Goal: Task Accomplishment & Management: Use online tool/utility

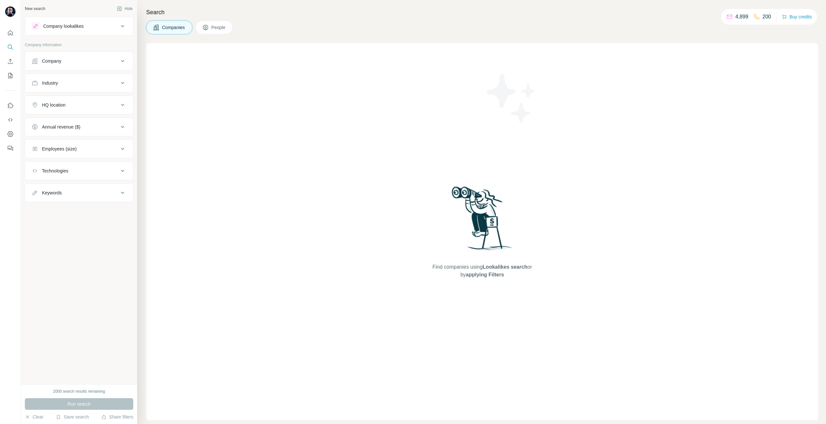
click at [54, 57] on button "Company" at bounding box center [79, 60] width 108 height 15
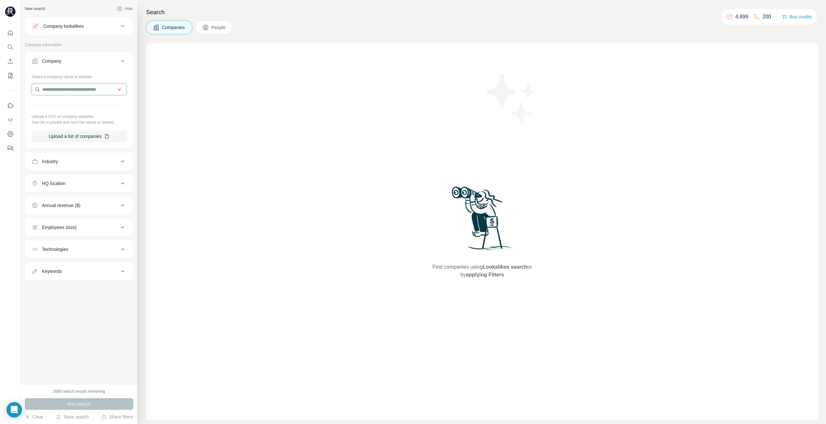
click at [77, 92] on input "text" at bounding box center [79, 90] width 95 height 12
paste input "**********"
type input "**********"
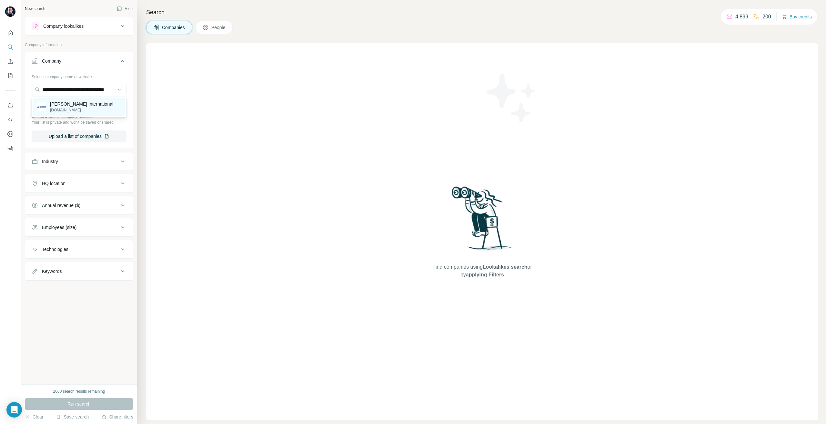
click at [102, 109] on div "[PERSON_NAME] International [DOMAIN_NAME]" at bounding box center [79, 106] width 92 height 17
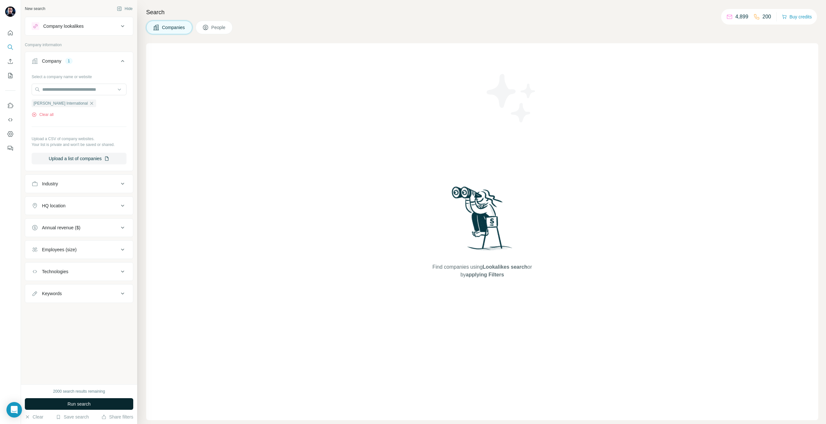
click at [66, 403] on button "Run search" at bounding box center [79, 404] width 108 height 12
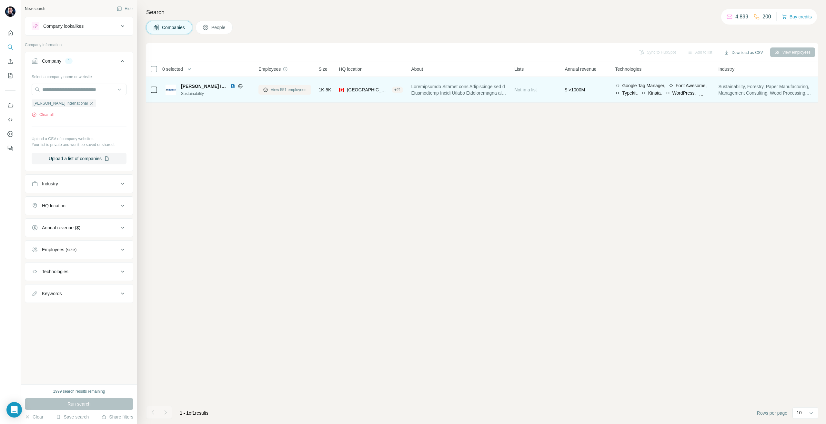
click at [284, 89] on span "View 551 employees" at bounding box center [289, 90] width 36 height 6
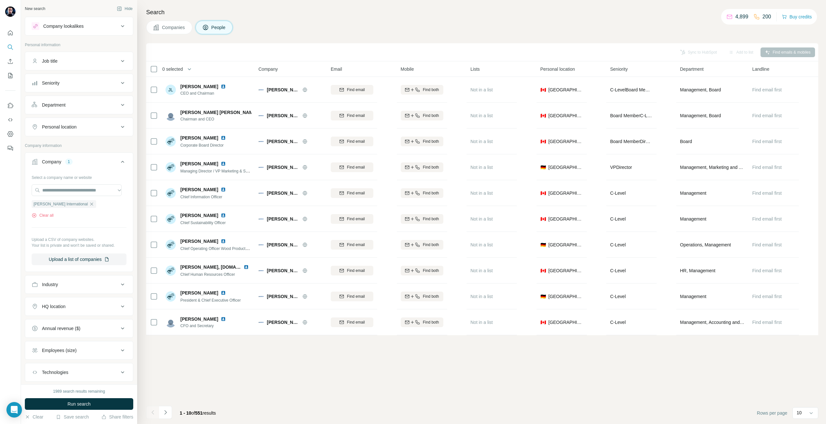
drag, startPoint x: 74, startPoint y: 119, endPoint x: 67, endPoint y: 124, distance: 7.8
click at [70, 122] on button "Personal location" at bounding box center [79, 126] width 108 height 15
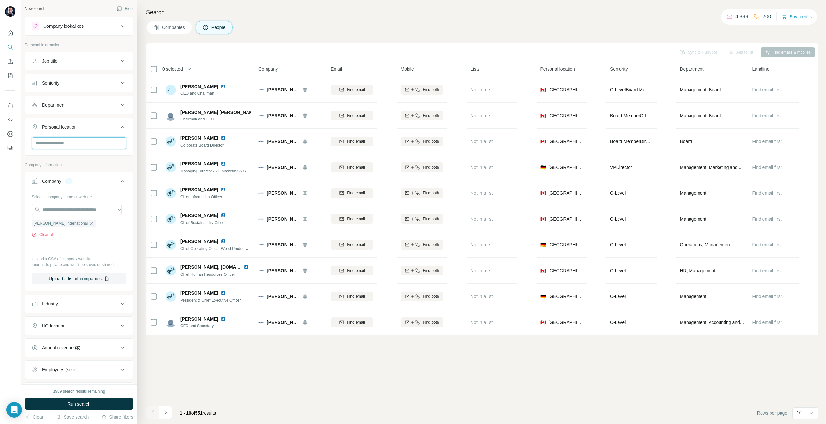
click at [67, 147] on input "text" at bounding box center [79, 143] width 95 height 12
type input "***"
click at [86, 160] on div "🇩🇪 [GEOGRAPHIC_DATA]" at bounding box center [76, 160] width 79 height 8
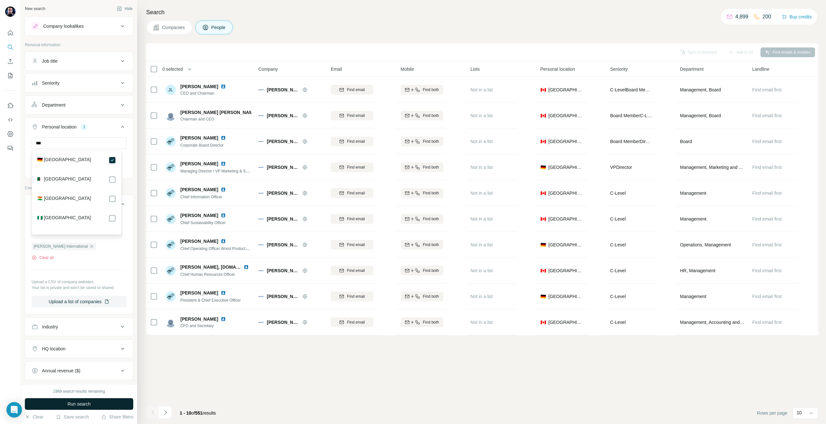
click at [107, 404] on button "Run search" at bounding box center [79, 404] width 108 height 12
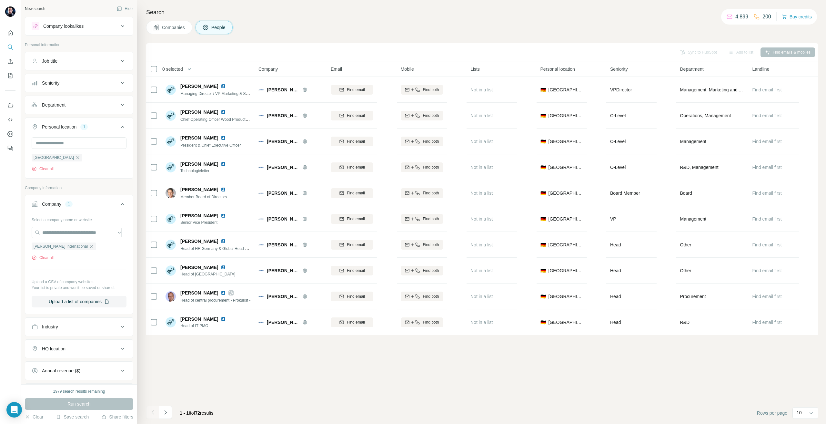
click at [792, 421] on footer "1 - 10 of 72 results Rows per page 10" at bounding box center [482, 413] width 672 height 22
click at [807, 402] on footer "1 - 10 of 72 results Rows per page 10" at bounding box center [482, 413] width 672 height 22
click at [807, 419] on div "10" at bounding box center [806, 413] width 26 height 13
click at [805, 417] on div "10" at bounding box center [805, 412] width 16 height 11
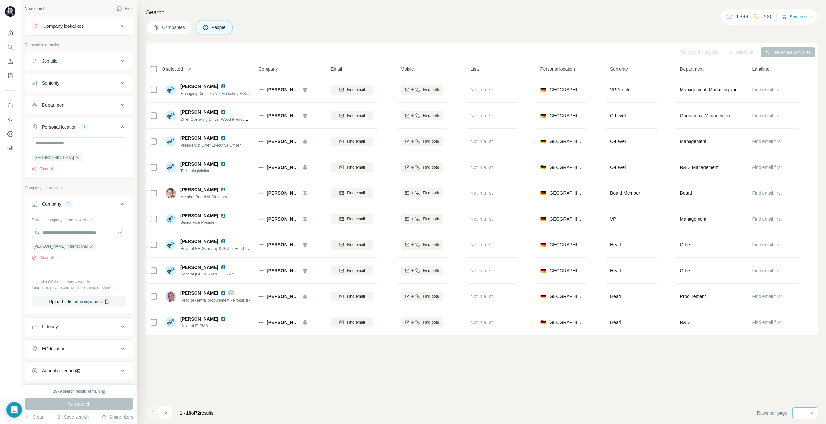
click at [805, 417] on div "10" at bounding box center [806, 413] width 26 height 12
click at [809, 363] on div "60" at bounding box center [805, 363] width 15 height 6
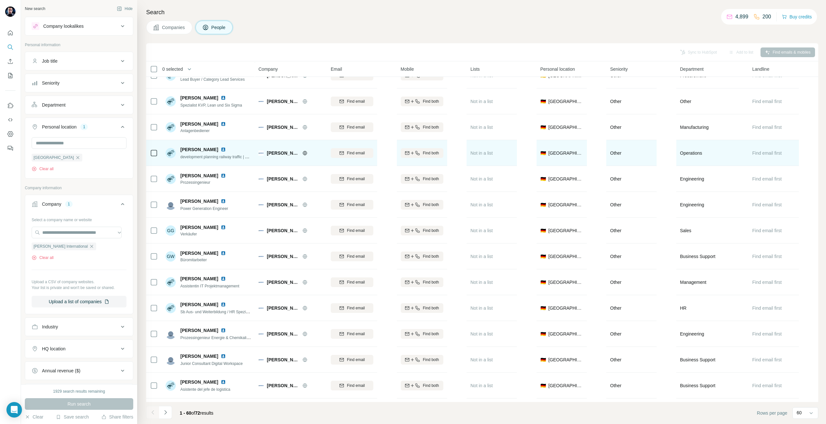
scroll to position [936, 0]
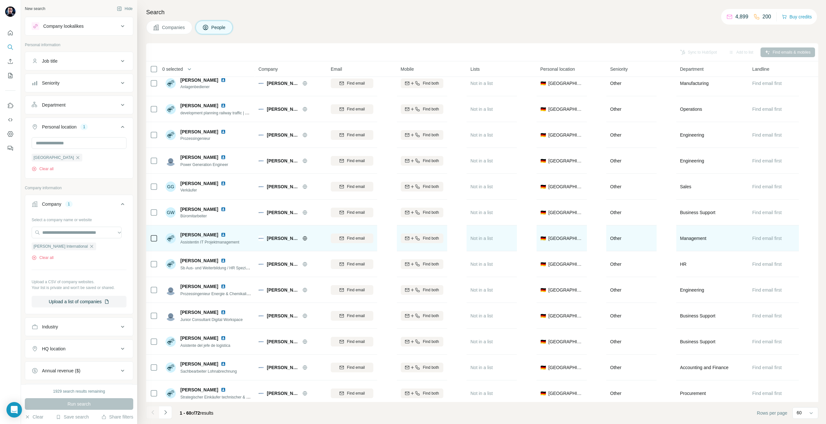
click at [373, 230] on div "Find email" at bounding box center [352, 238] width 43 height 18
click at [360, 238] on span "Find email" at bounding box center [356, 238] width 18 height 6
click at [153, 234] on icon at bounding box center [154, 238] width 8 height 8
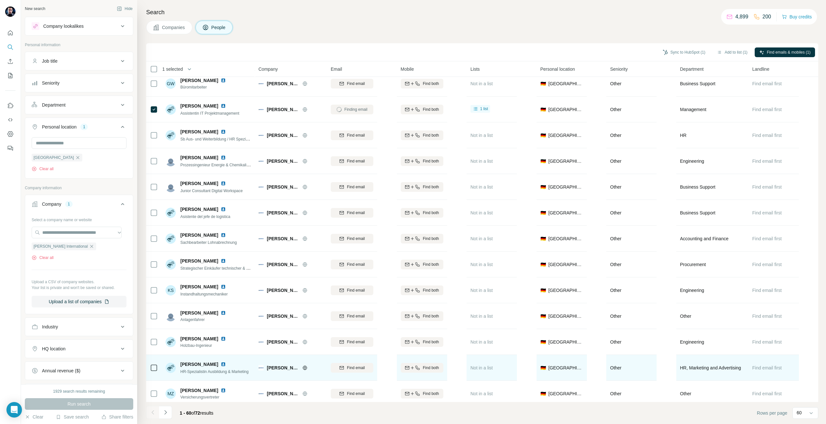
scroll to position [1065, 0]
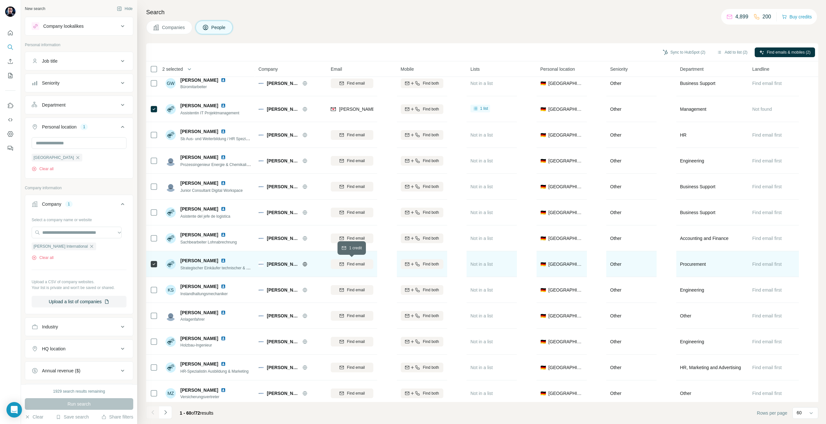
click at [353, 263] on span "Find email" at bounding box center [356, 264] width 18 height 6
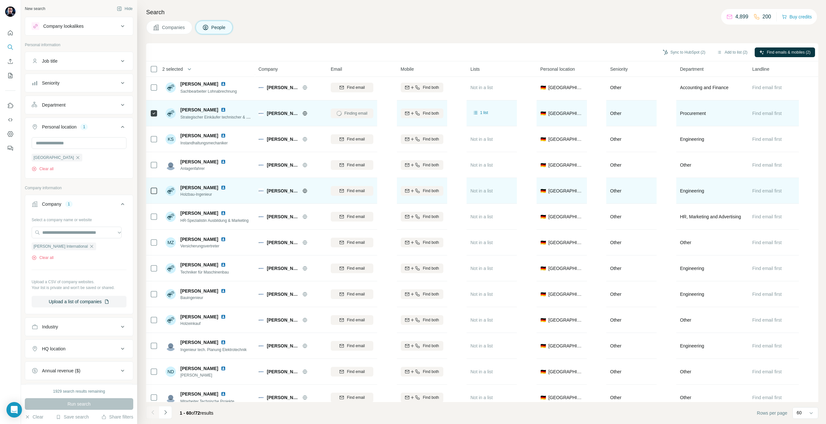
scroll to position [1228, 0]
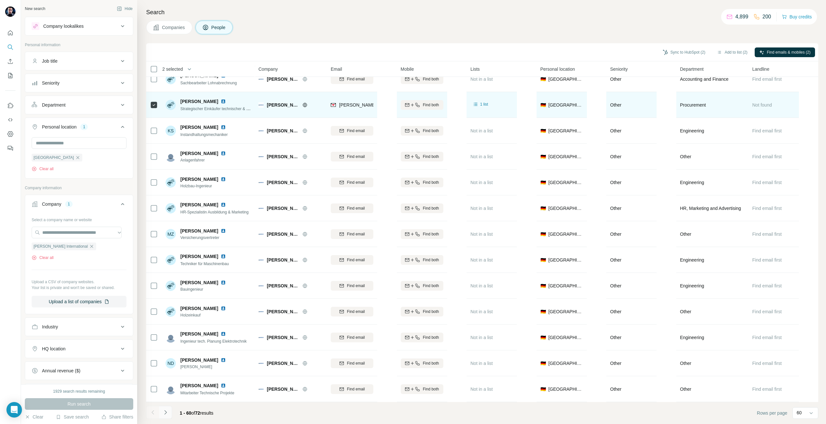
click at [170, 413] on button "Navigate to next page" at bounding box center [165, 412] width 13 height 13
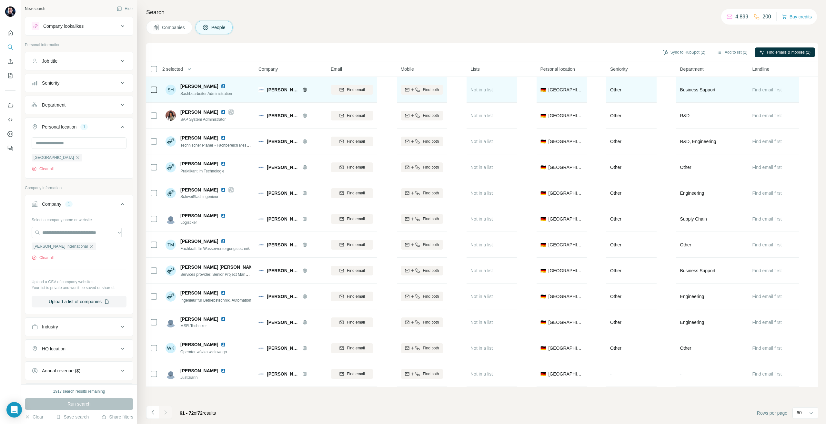
click at [153, 94] on div at bounding box center [154, 90] width 8 height 18
click at [363, 93] on button "Find email" at bounding box center [352, 90] width 43 height 10
click at [151, 411] on icon "Navigate to previous page" at bounding box center [153, 412] width 6 height 6
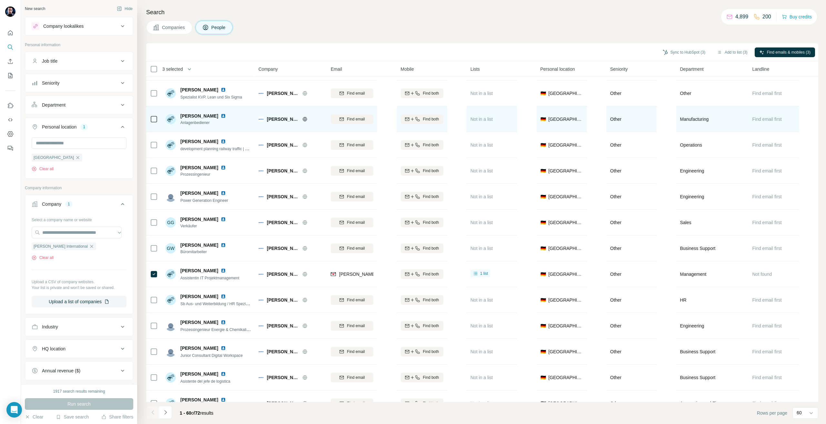
scroll to position [1001, 0]
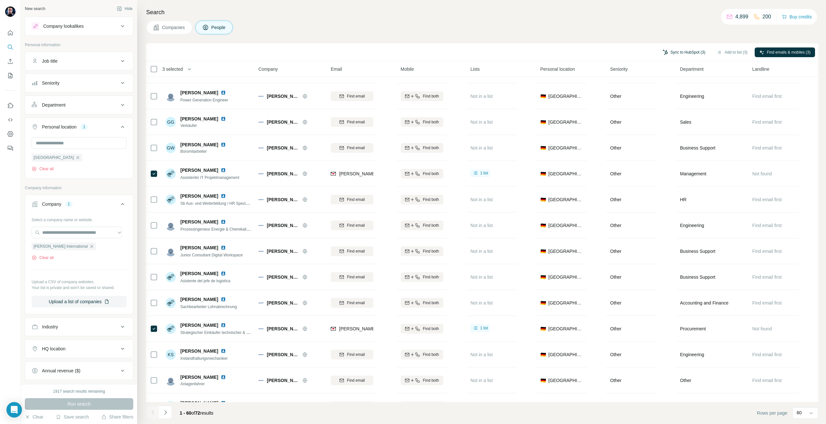
click at [678, 49] on button "Sync to HubSpot (3)" at bounding box center [684, 52] width 52 height 10
click at [647, 105] on icon "button" at bounding box center [648, 108] width 6 height 6
